Goal: Task Accomplishment & Management: Manage account settings

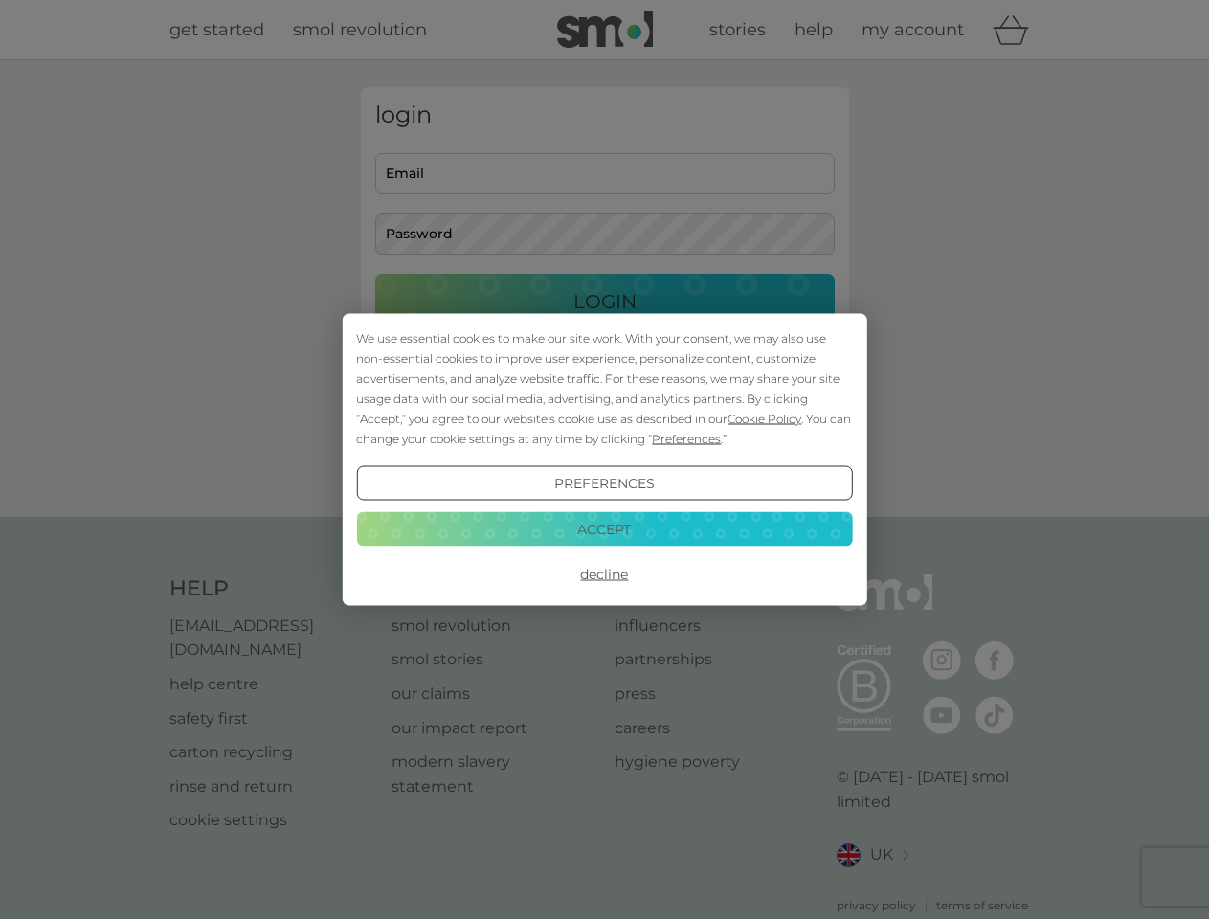
click at [765, 418] on span "Cookie Policy" at bounding box center [765, 419] width 74 height 14
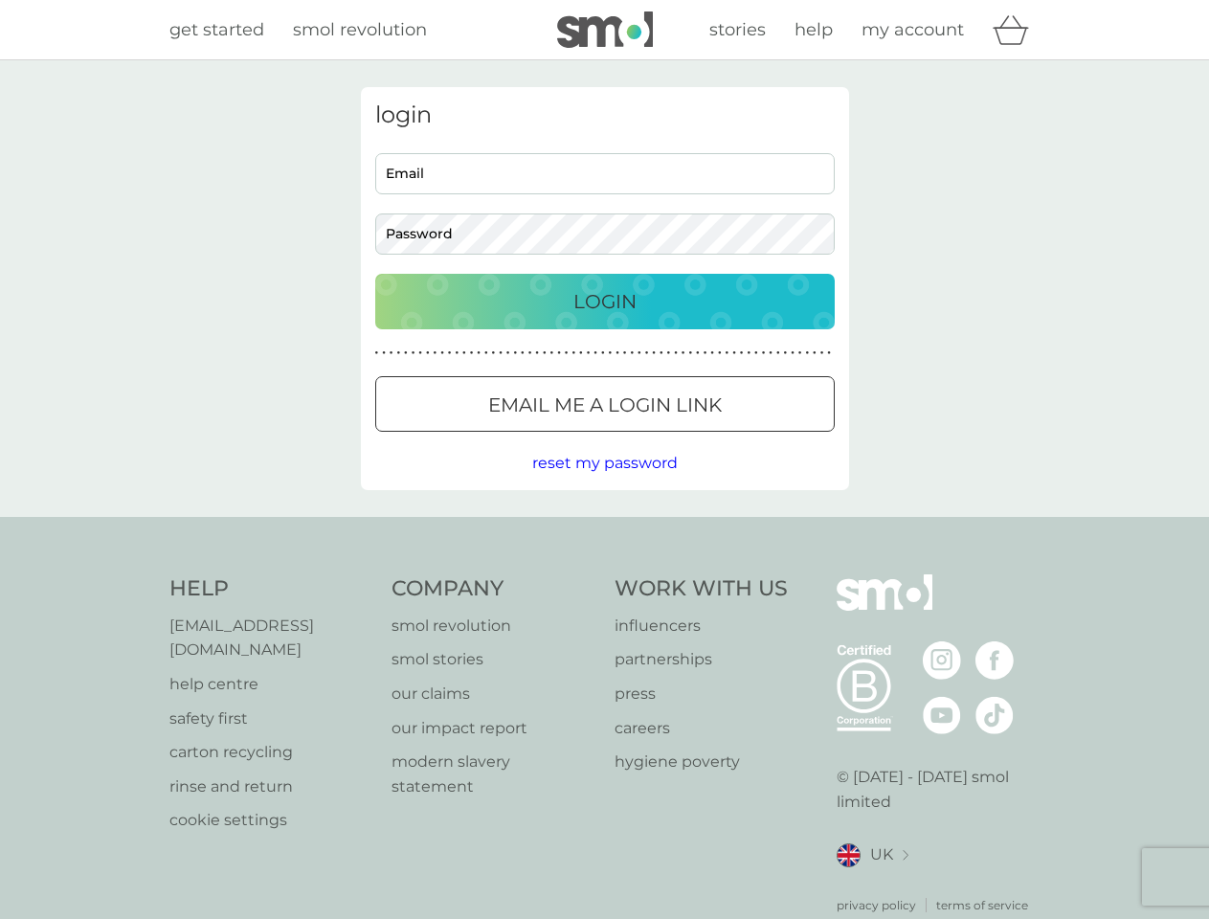
click at [684, 438] on div "login Email Password Login ● ● ● ● ● ● ● ● ● ● ● ● ● ● ● ● ● ● ● ● ● ● ● ● ● ● …" at bounding box center [605, 288] width 488 height 403
click at [604, 483] on div "login Email Password Login ● ● ● ● ● ● ● ● ● ● ● ● ● ● ● ● ● ● ● ● ● ● ● ● ● ● …" at bounding box center [605, 288] width 488 height 403
click at [604, 574] on div "Help [EMAIL_ADDRESS][DOMAIN_NAME] help centre safety first carton recycling rin…" at bounding box center [604, 744] width 871 height 340
click at [604, 528] on div "Help [EMAIL_ADDRESS][DOMAIN_NAME] help centre safety first carton recycling rin…" at bounding box center [604, 744] width 1209 height 455
